Goal: Information Seeking & Learning: Learn about a topic

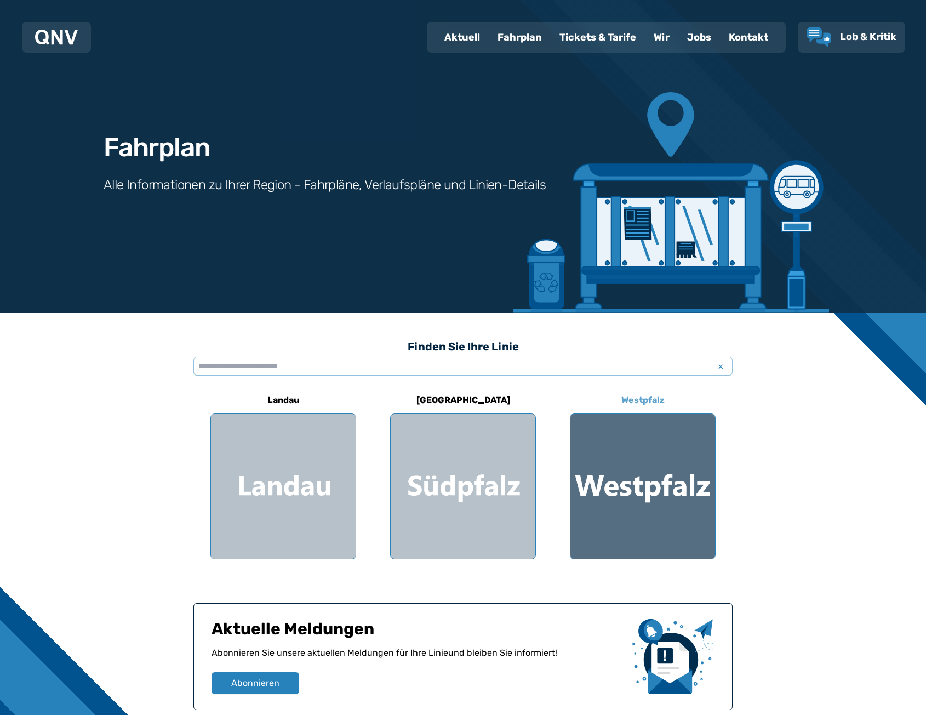
click at [615, 496] on div at bounding box center [643, 486] width 145 height 145
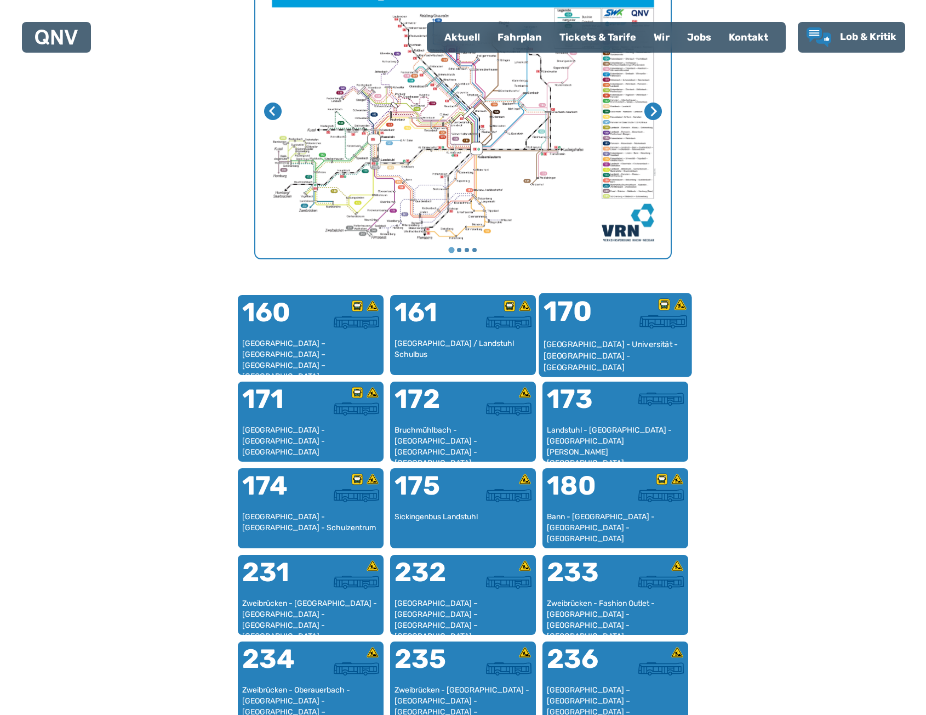
click at [566, 343] on div "[GEOGRAPHIC_DATA] - Universität - [GEOGRAPHIC_DATA] - [GEOGRAPHIC_DATA]" at bounding box center [616, 355] width 144 height 33
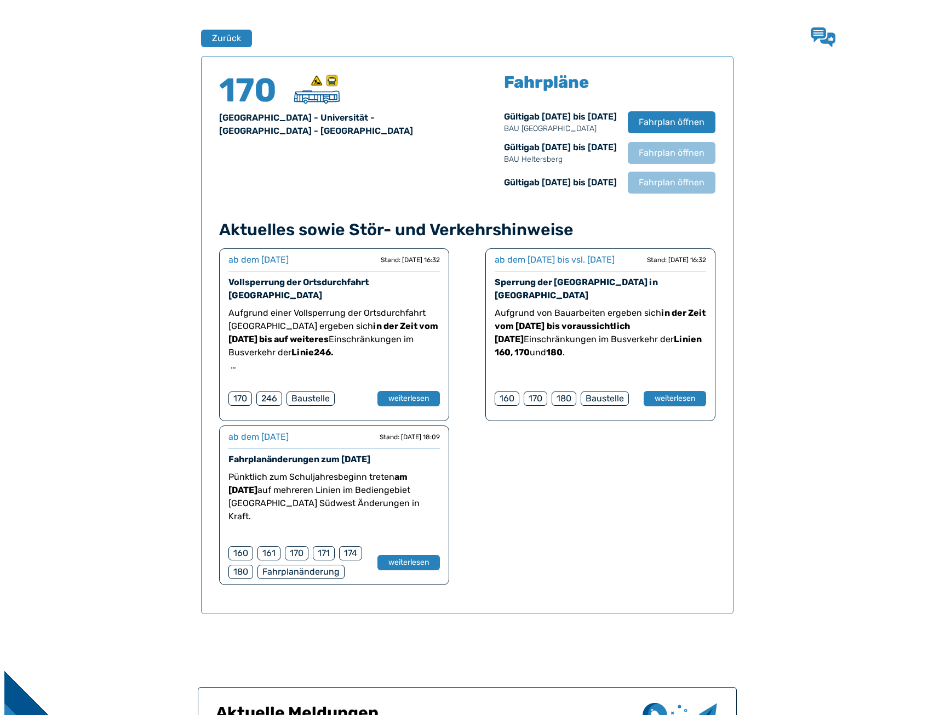
scroll to position [722, 0]
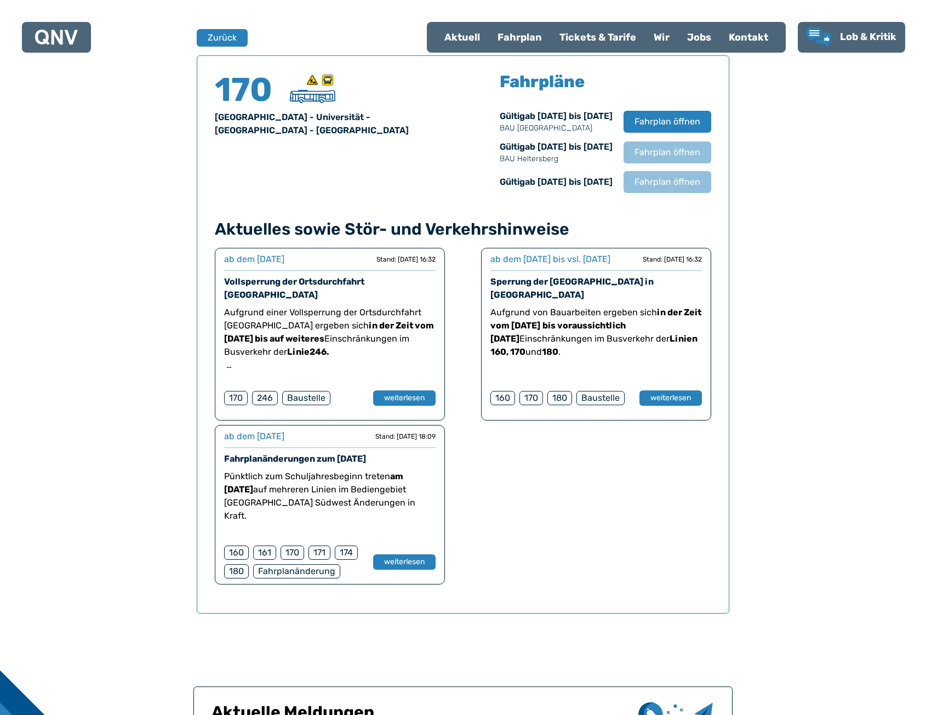
click at [658, 196] on div "170 Kaiserslautern - Universität - Trippstadt - Waldfischbach Fahrpläne Gültig …" at bounding box center [463, 334] width 533 height 558
click at [662, 187] on span "Fahrplan öffnen" at bounding box center [667, 181] width 67 height 13
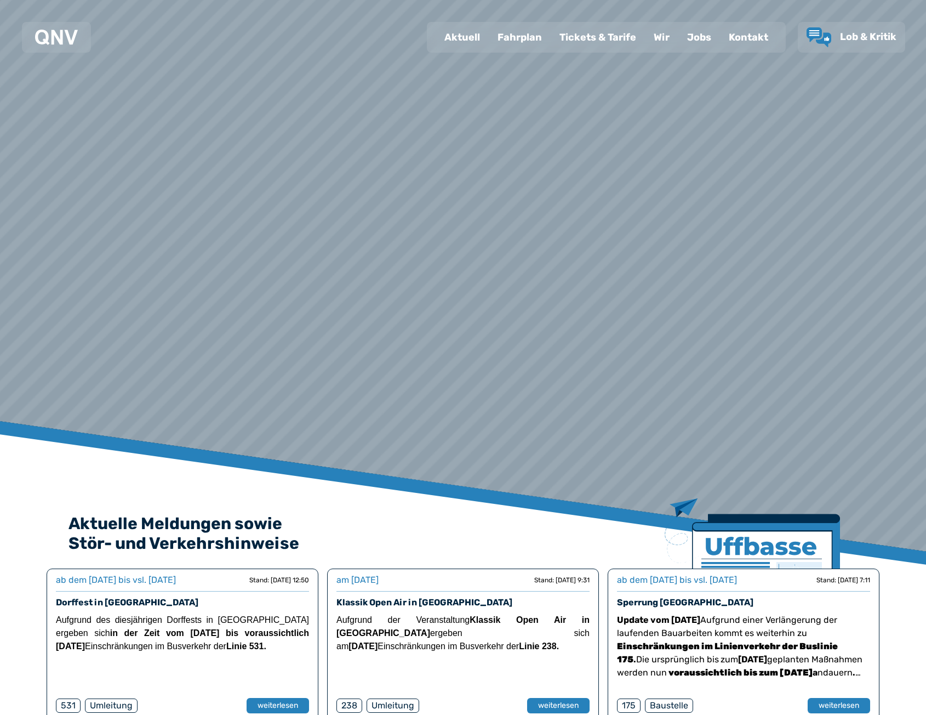
click at [531, 38] on div "Fahrplan" at bounding box center [520, 37] width 62 height 28
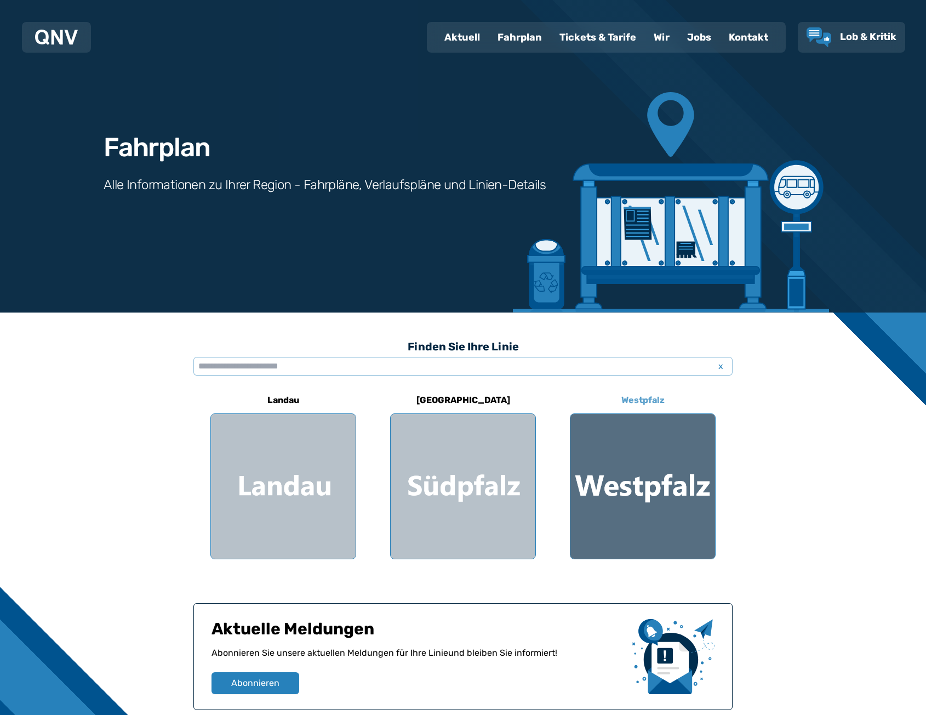
click at [688, 464] on div at bounding box center [643, 486] width 145 height 145
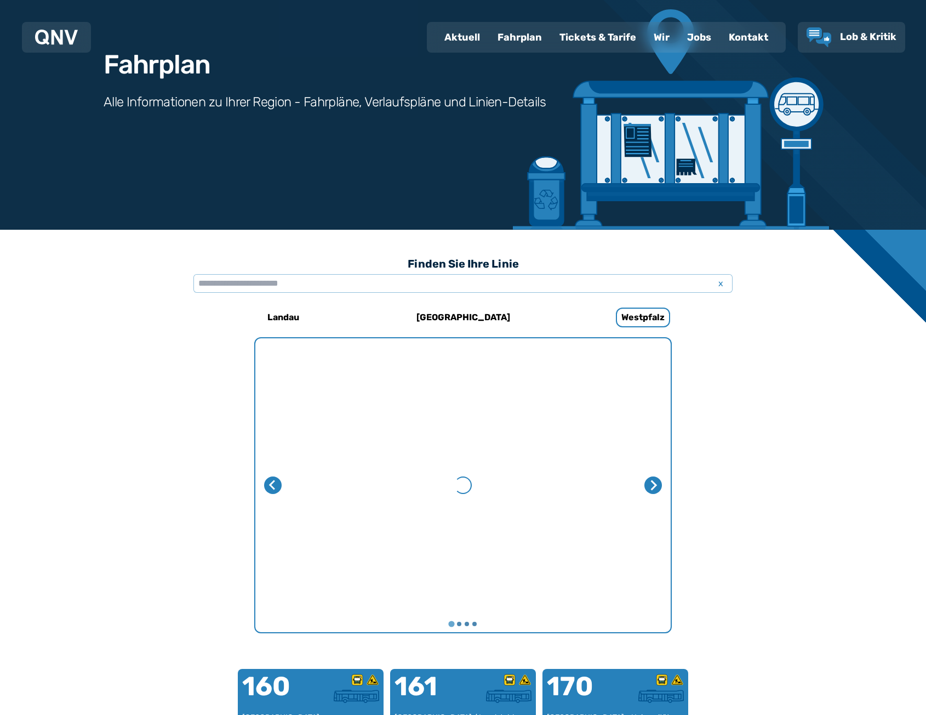
scroll to position [238, 0]
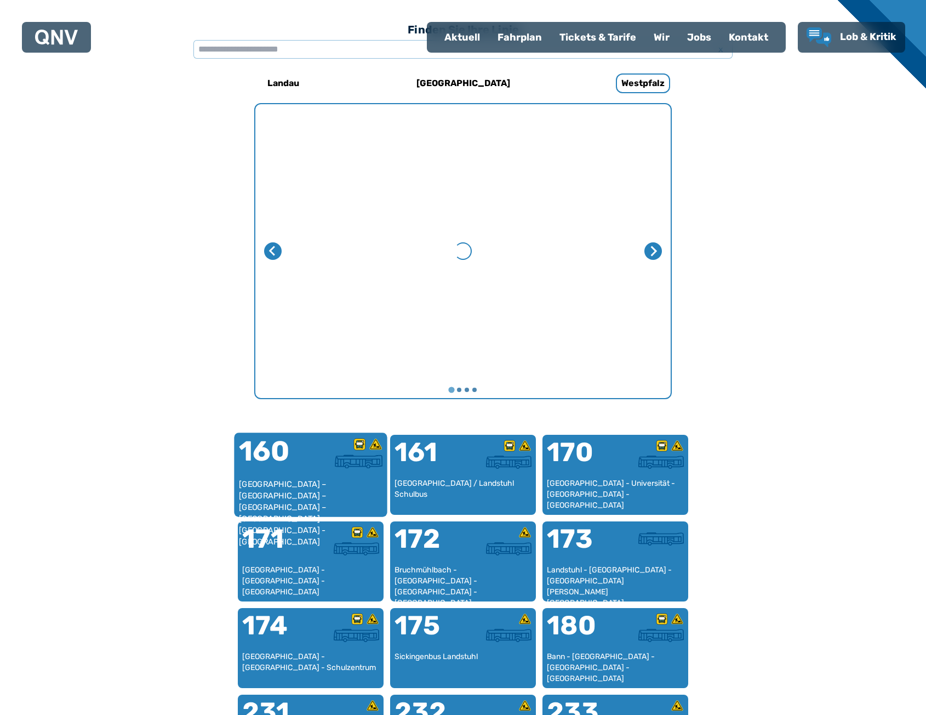
scroll to position [338, 0]
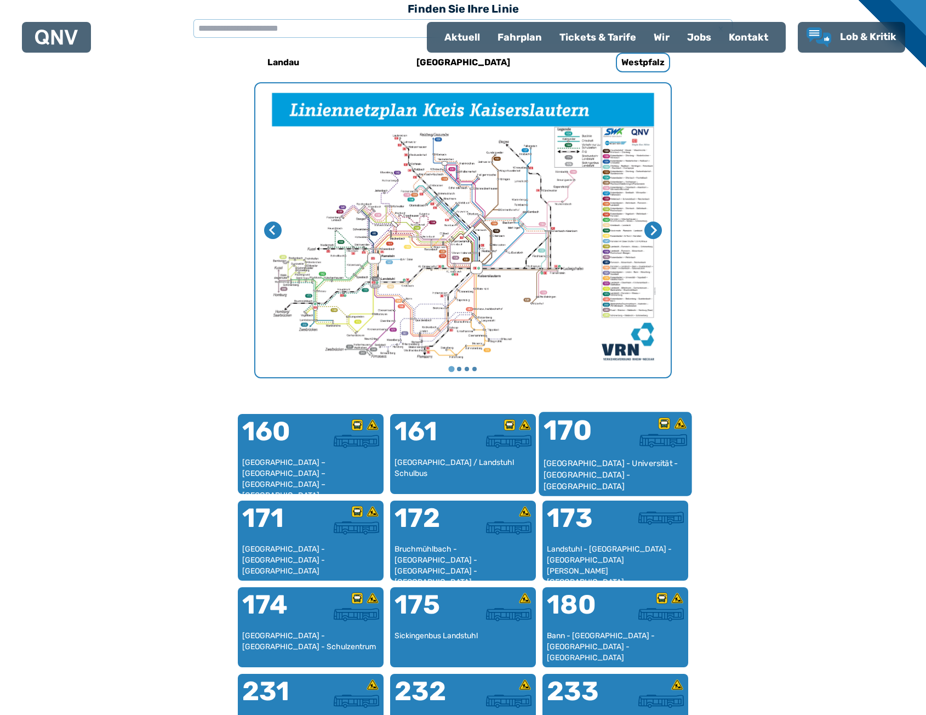
click at [641, 458] on div "[GEOGRAPHIC_DATA] - Universität - [GEOGRAPHIC_DATA] - [GEOGRAPHIC_DATA]" at bounding box center [616, 474] width 144 height 33
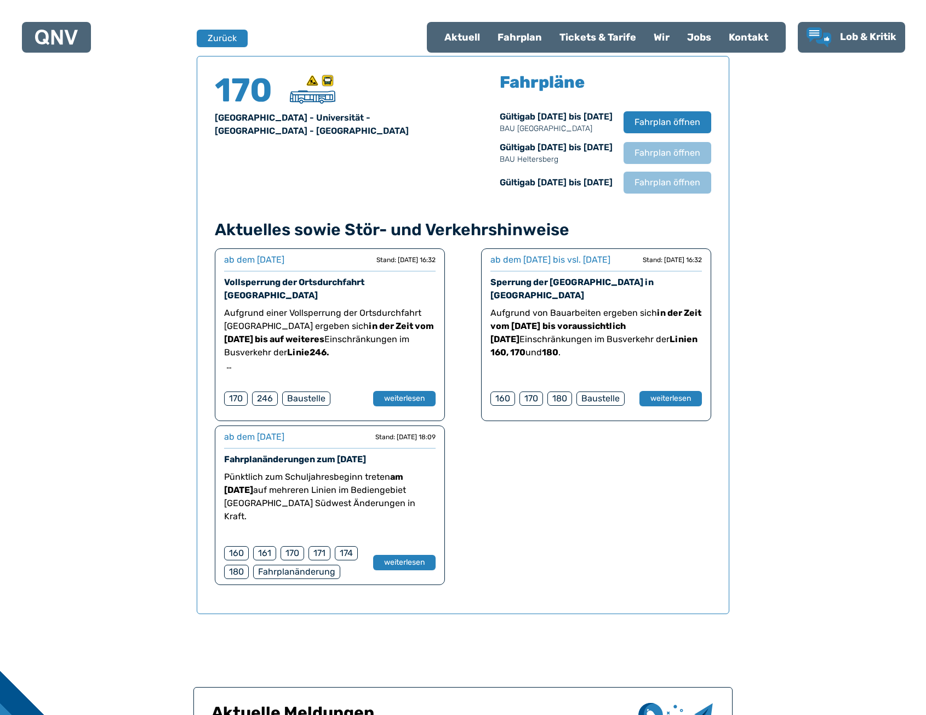
scroll to position [722, 0]
click at [673, 156] on span "Fahrplan öffnen" at bounding box center [667, 152] width 67 height 13
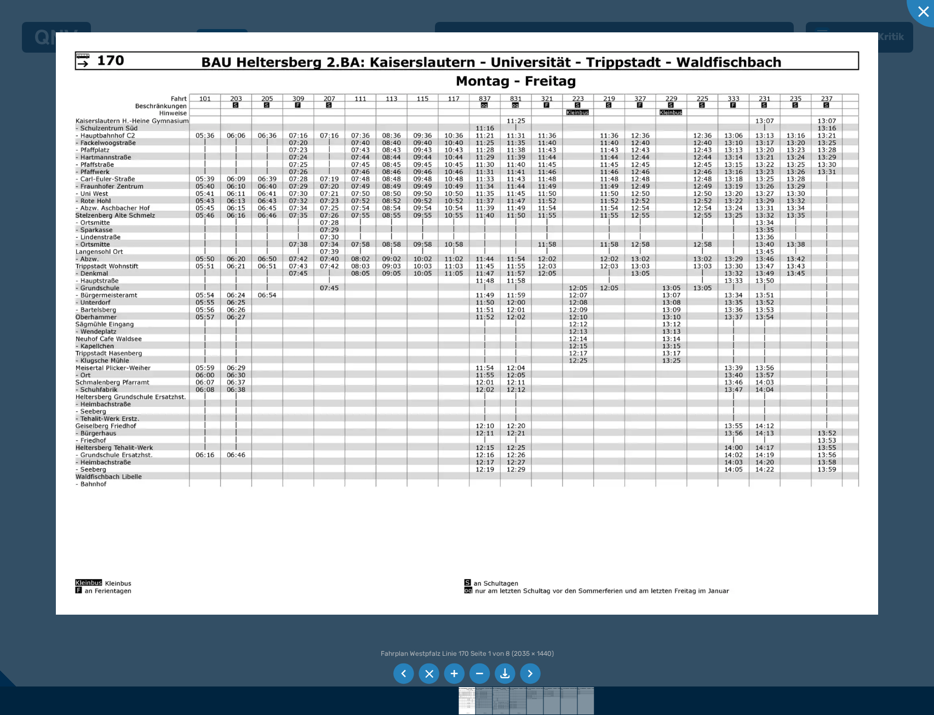
click at [922, 368] on div at bounding box center [467, 357] width 934 height 715
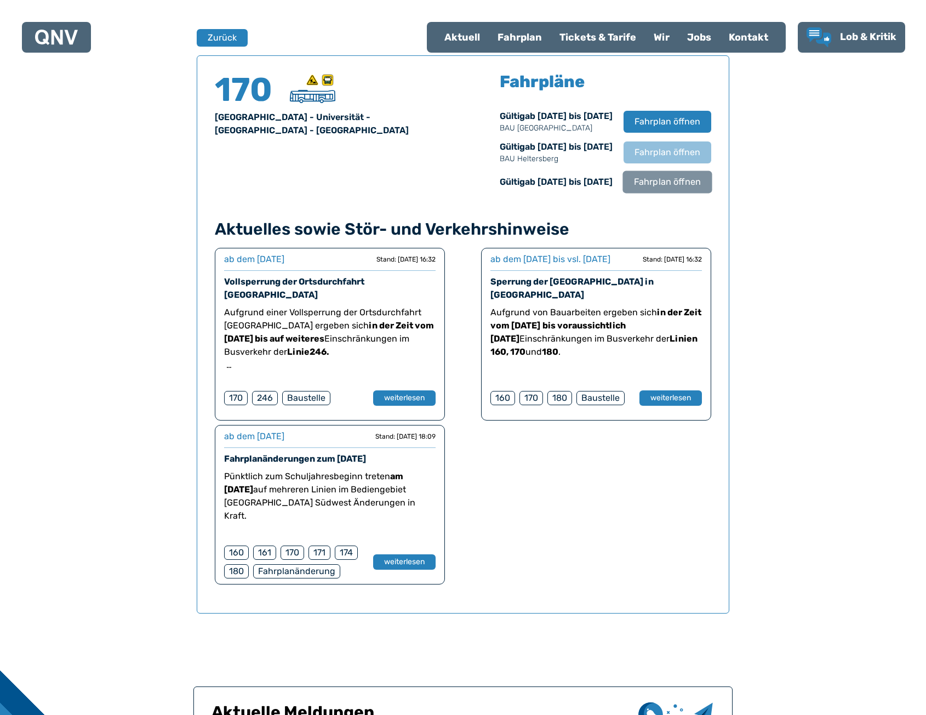
click at [655, 184] on span "Fahrplan öffnen" at bounding box center [667, 181] width 67 height 13
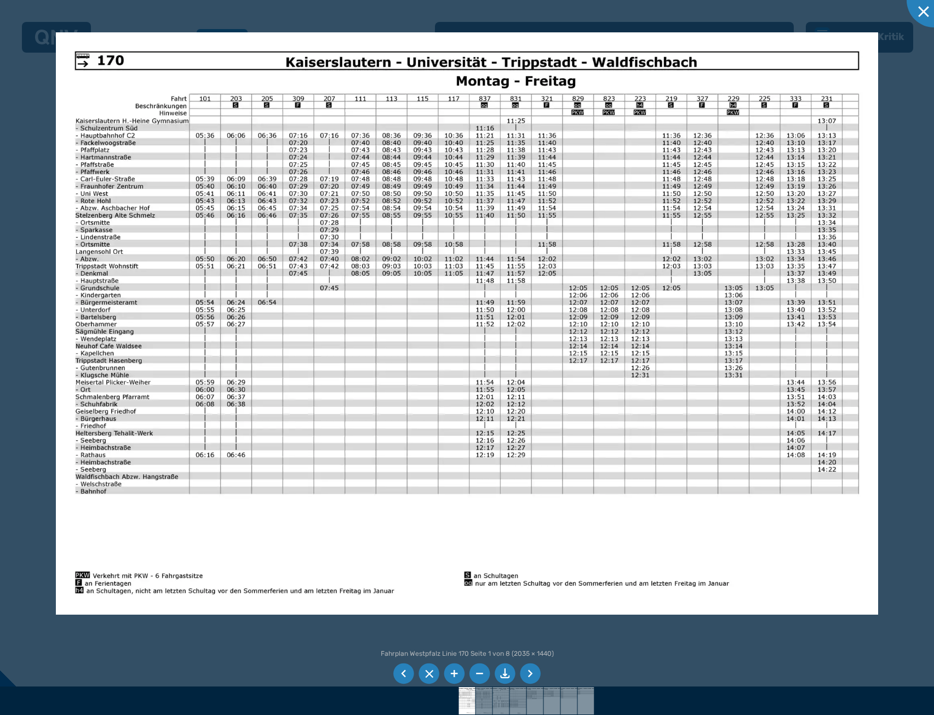
click at [896, 252] on div at bounding box center [467, 357] width 934 height 715
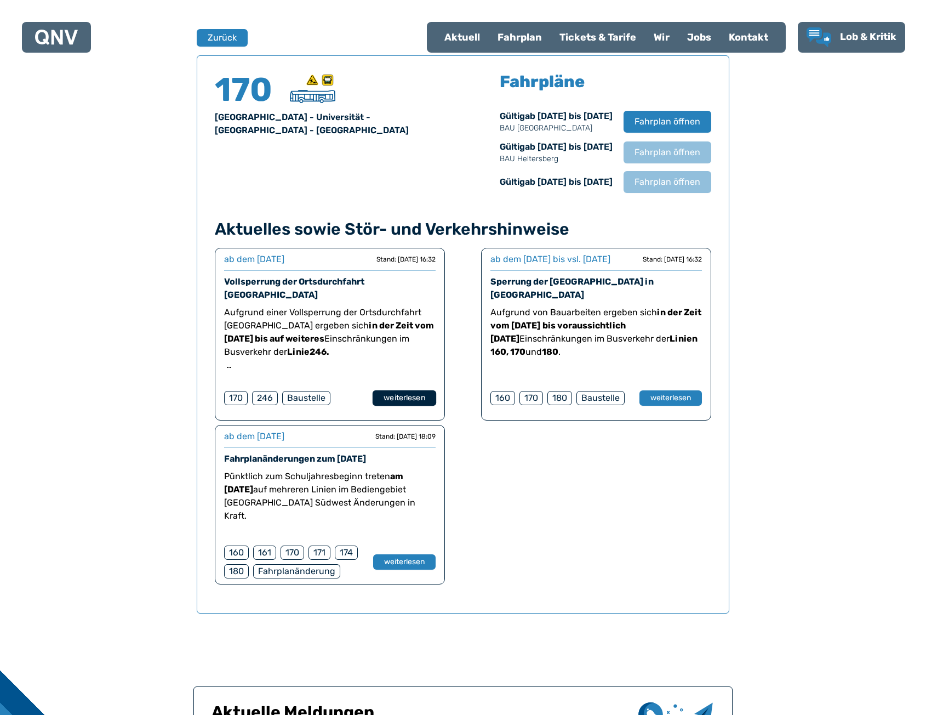
click at [423, 390] on button "weiterlesen" at bounding box center [405, 398] width 64 height 16
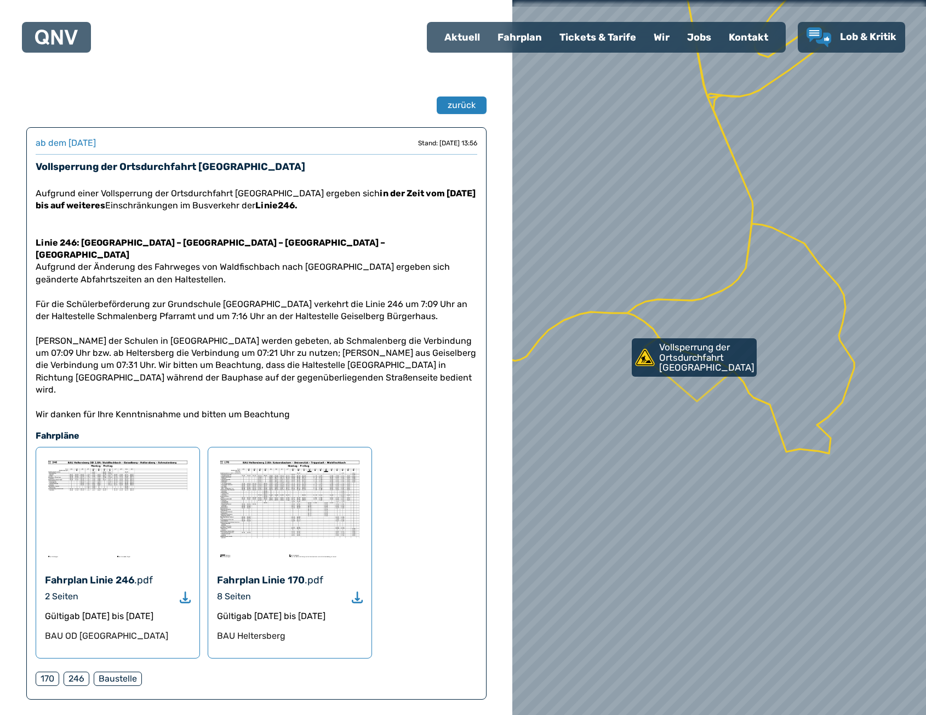
click at [60, 37] on img at bounding box center [56, 37] width 43 height 15
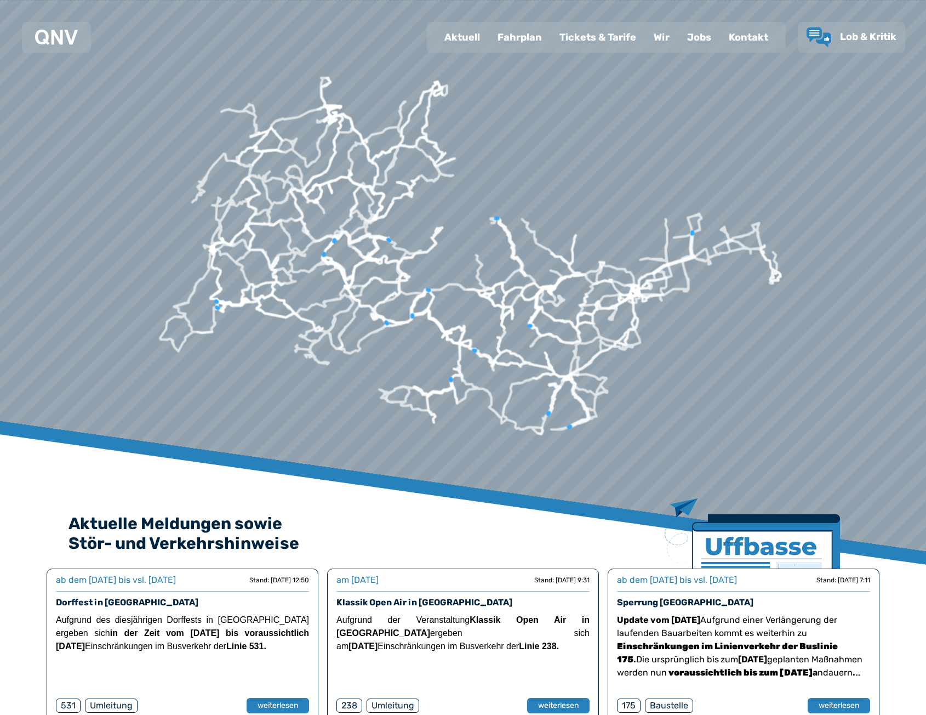
click at [506, 41] on div "Fahrplan" at bounding box center [520, 37] width 62 height 28
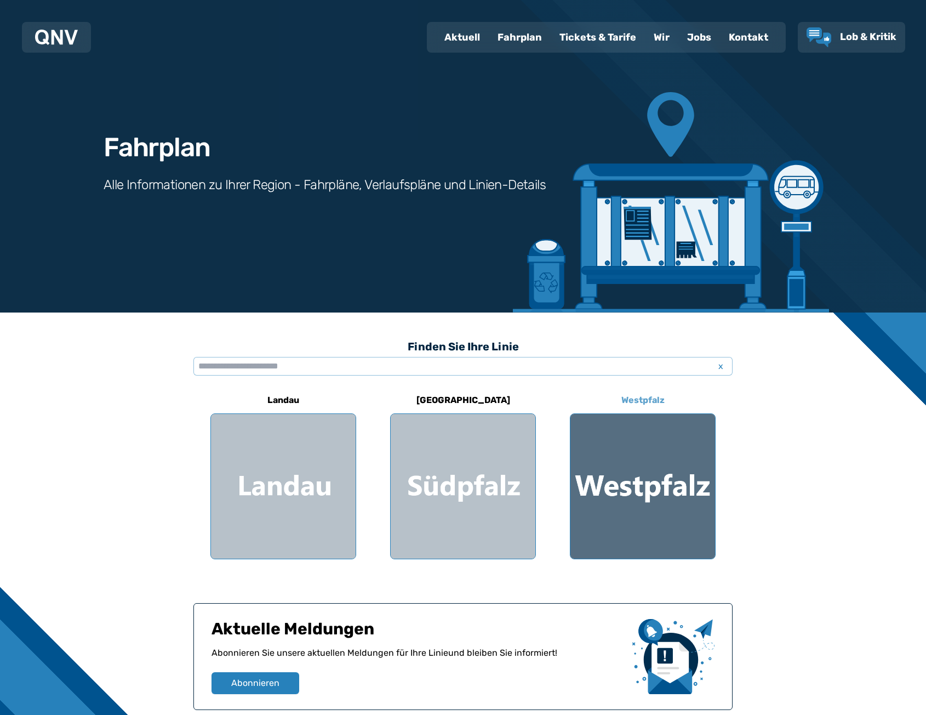
click at [655, 459] on div at bounding box center [643, 486] width 145 height 145
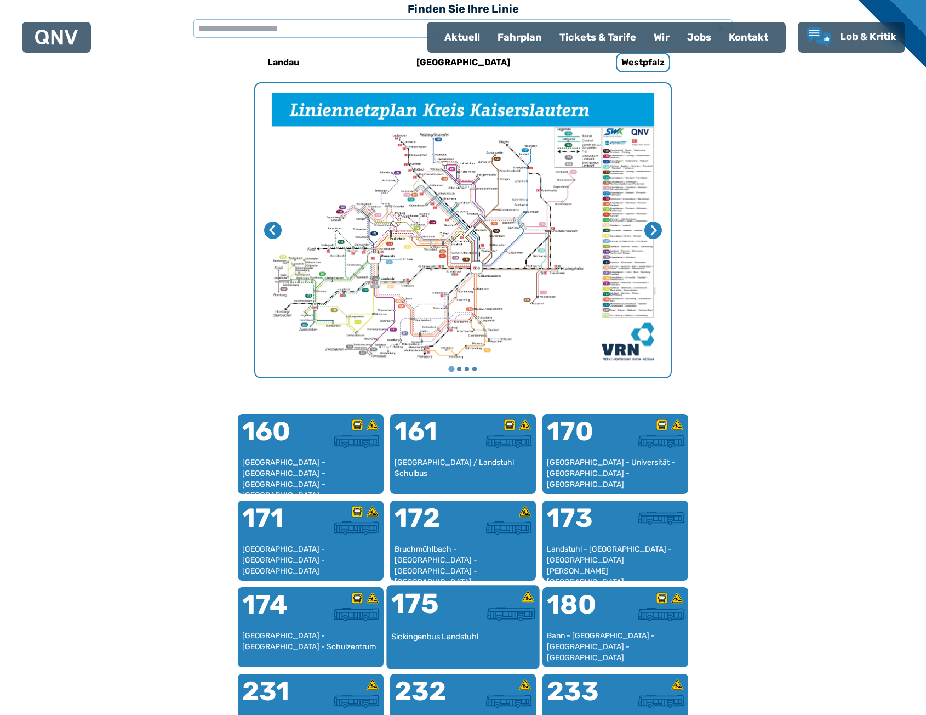
scroll to position [559, 0]
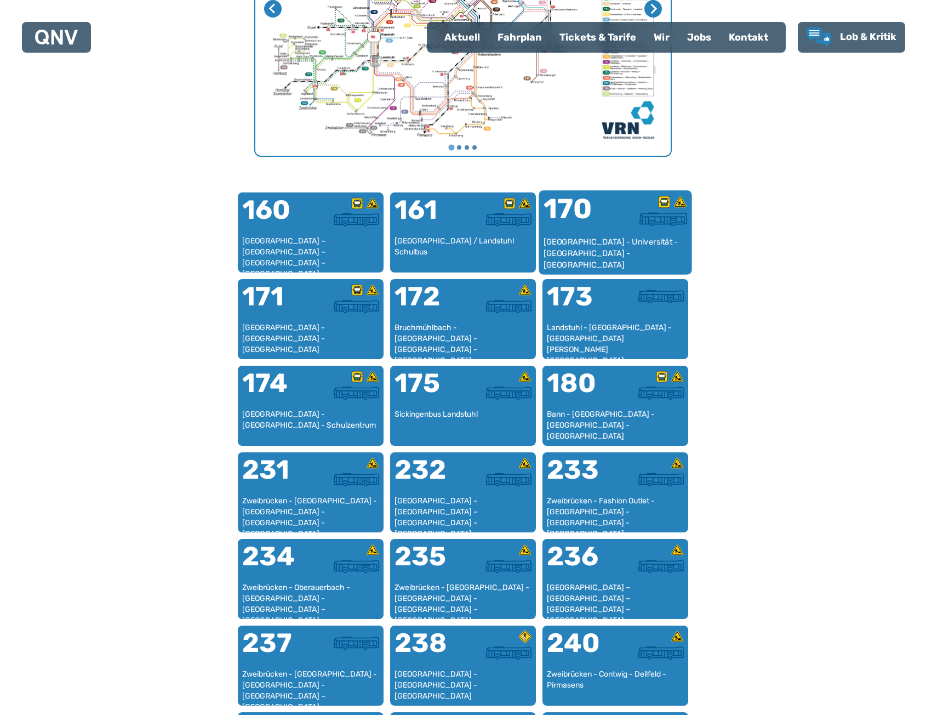
click at [579, 230] on div "170" at bounding box center [580, 215] width 72 height 41
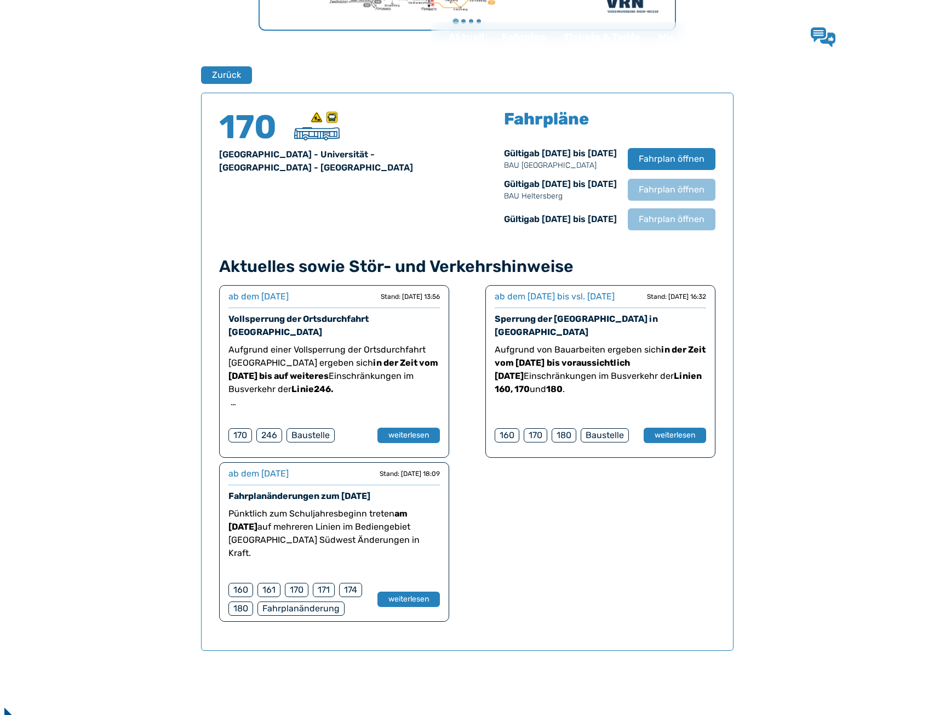
scroll to position [722, 0]
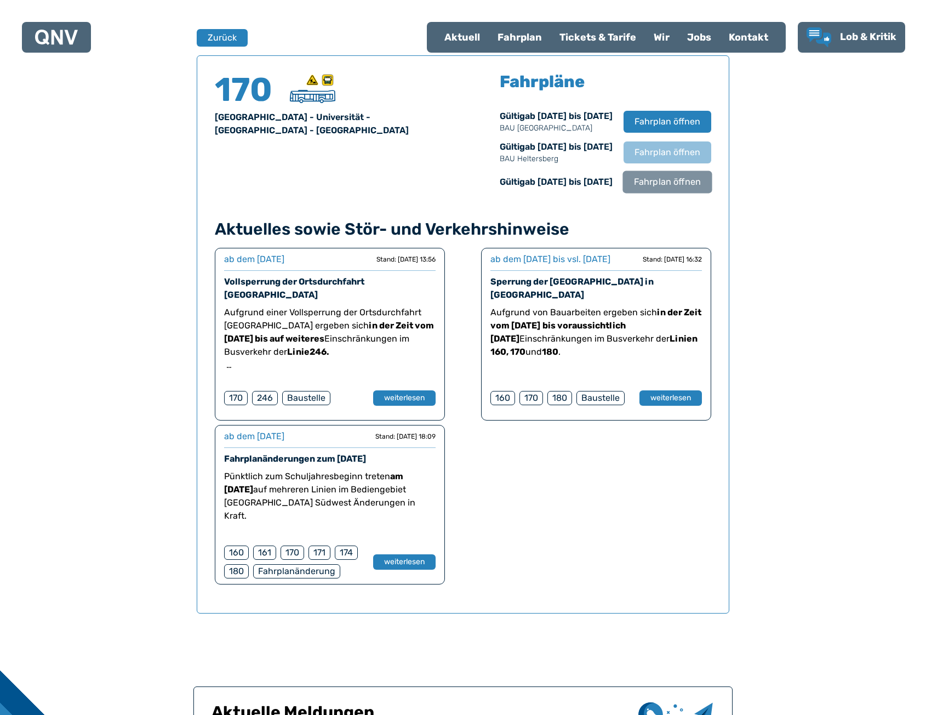
click at [670, 179] on span "Fahrplan öffnen" at bounding box center [667, 181] width 67 height 13
